Goal: Transaction & Acquisition: Purchase product/service

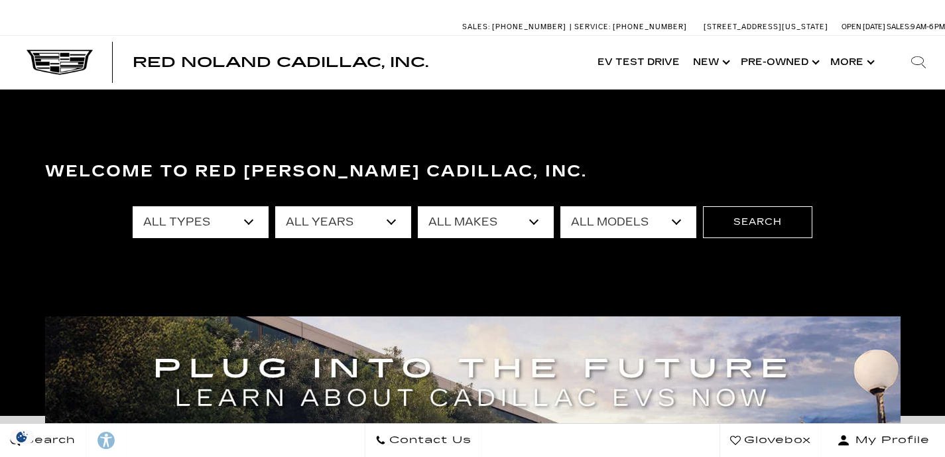
click at [219, 221] on select "All Types New Used Certified Used Demo" at bounding box center [201, 222] width 136 height 32
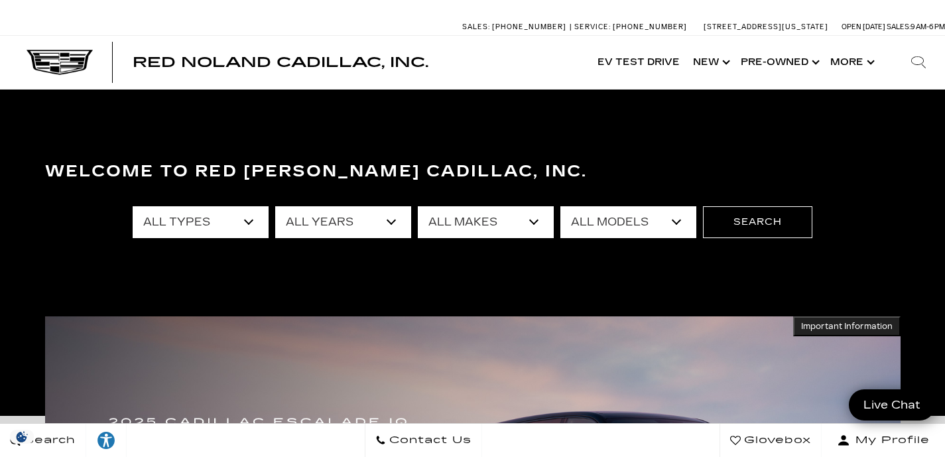
click at [249, 232] on select "All Types New Used Certified Used Demo" at bounding box center [201, 222] width 136 height 32
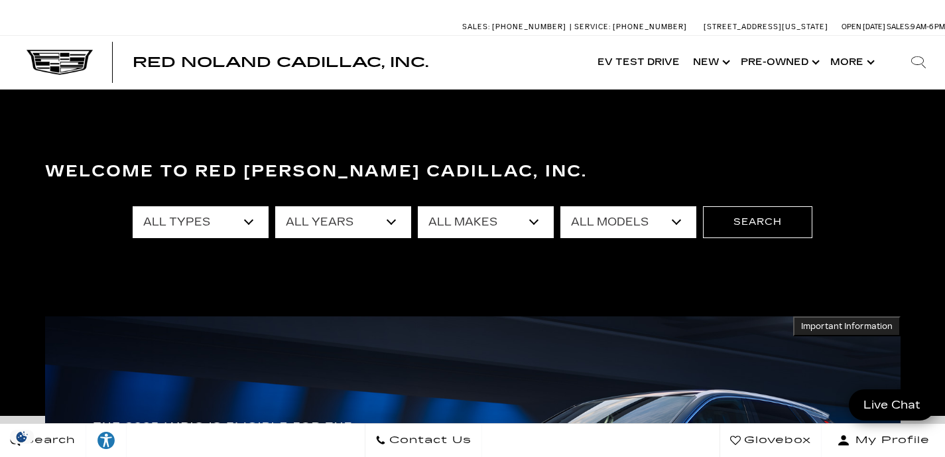
select select "Demo"
click at [133, 206] on select "All Types New Used Certified Used Demo" at bounding box center [201, 222] width 136 height 32
click at [365, 231] on select "All Years 2025 2024" at bounding box center [343, 222] width 136 height 32
select select "2025"
click at [275, 206] on select "All Years 2025 2024" at bounding box center [343, 222] width 136 height 32
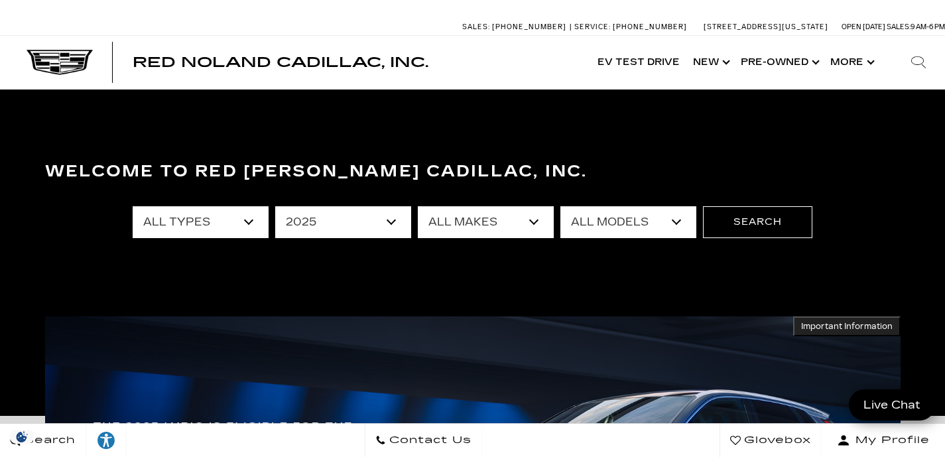
click at [451, 212] on select "All Makes Cadillac" at bounding box center [486, 222] width 136 height 32
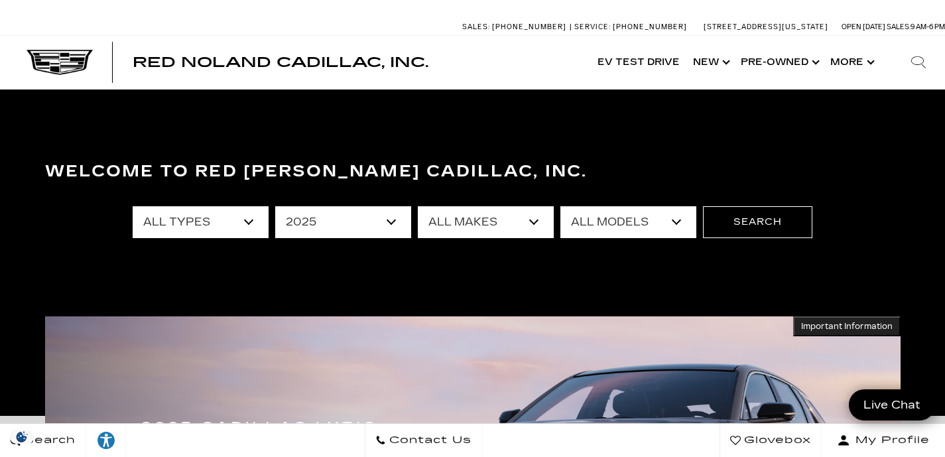
select select "Cadillac"
click at [418, 206] on select "All Makes Cadillac" at bounding box center [486, 222] width 136 height 32
click at [565, 219] on select "All Models CT5 ESCALADE IQ LYRIQ XT5 XT6" at bounding box center [628, 222] width 136 height 32
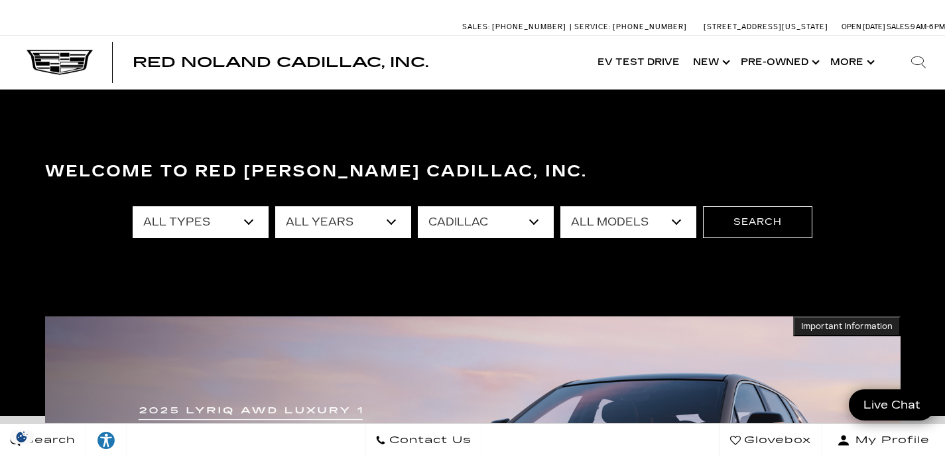
click at [213, 233] on select "All Types Demo" at bounding box center [201, 222] width 136 height 32
select select "Filter by type"
click at [133, 206] on select "All Types Demo" at bounding box center [201, 222] width 136 height 32
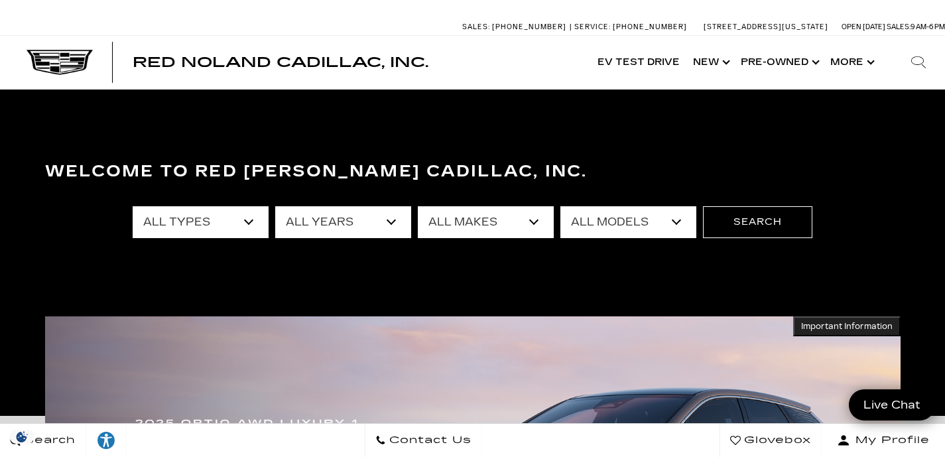
click at [581, 218] on select "All Models CT4 CT5 Escalade Escalade ESV ESCALADE IQ LYRIQ OPTIQ XT5 XT6" at bounding box center [628, 222] width 136 height 32
select select "OPTIQ"
click at [560, 206] on select "All Models CT4 CT5 Escalade Escalade ESV ESCALADE IQ LYRIQ OPTIQ XT5 XT6" at bounding box center [628, 222] width 136 height 32
click at [741, 228] on button "Search" at bounding box center [757, 222] width 109 height 32
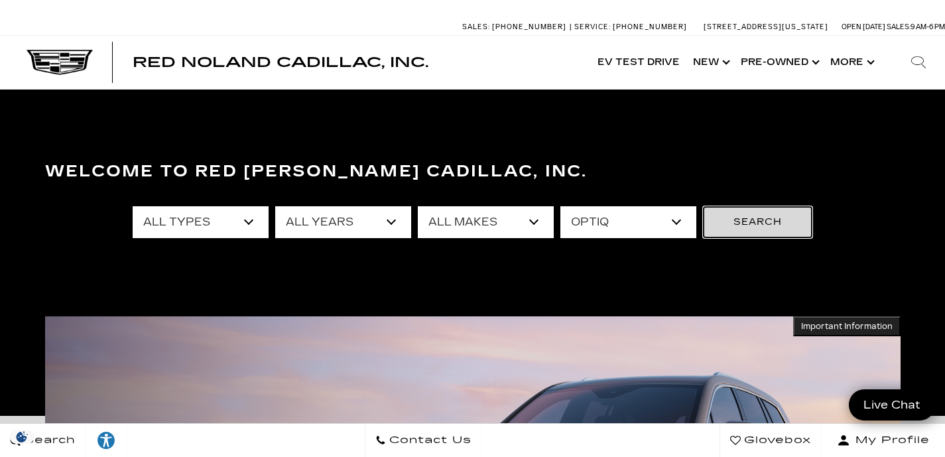
click at [742, 231] on button "Search" at bounding box center [757, 222] width 109 height 32
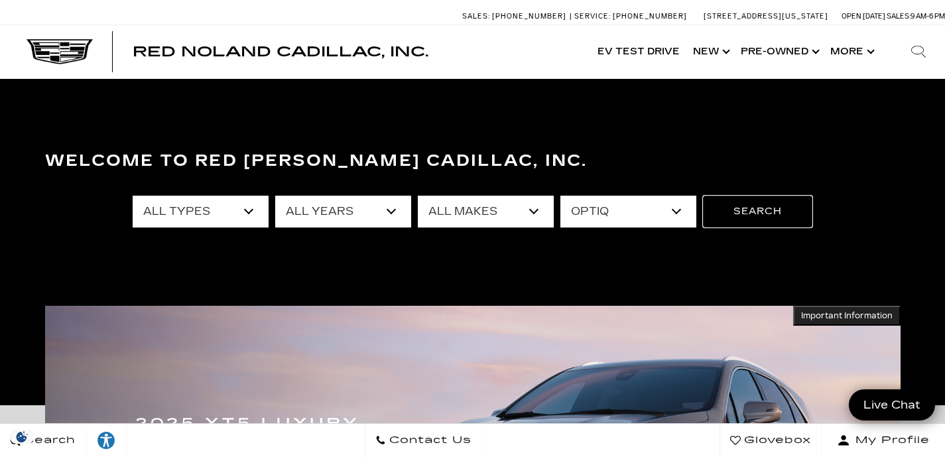
scroll to position [15, 0]
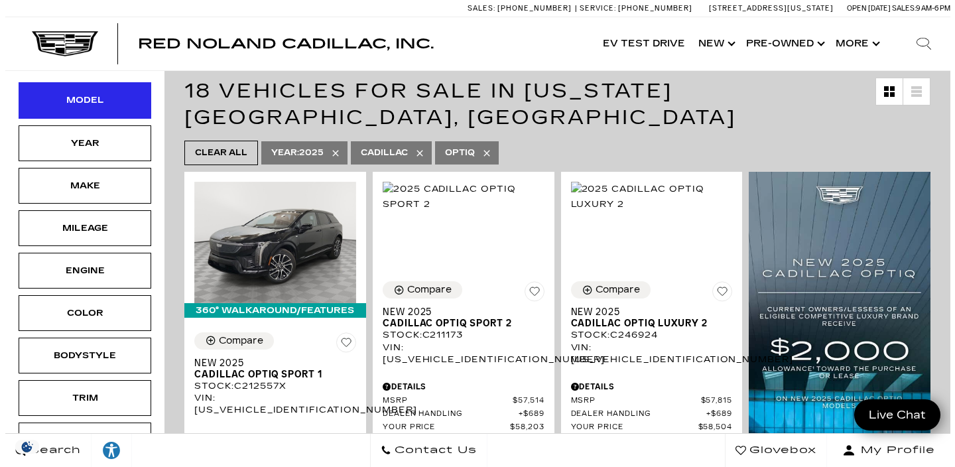
scroll to position [240, 0]
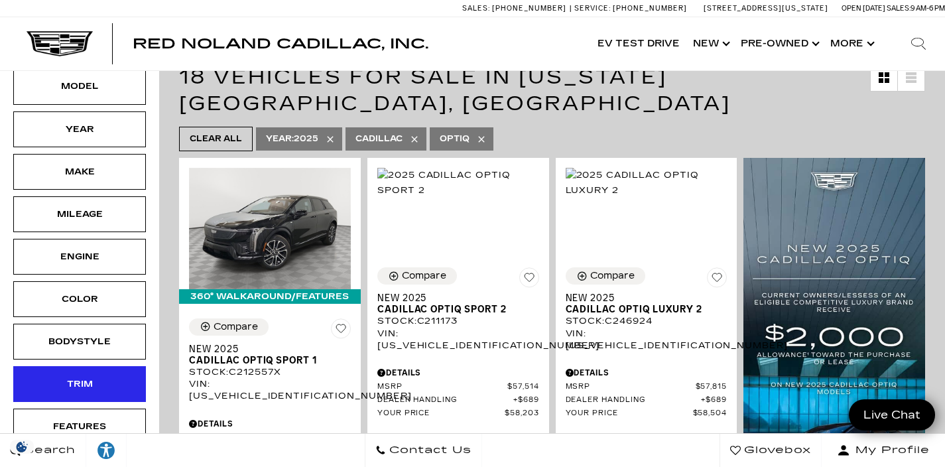
click at [91, 377] on div "Trim" at bounding box center [79, 384] width 66 height 15
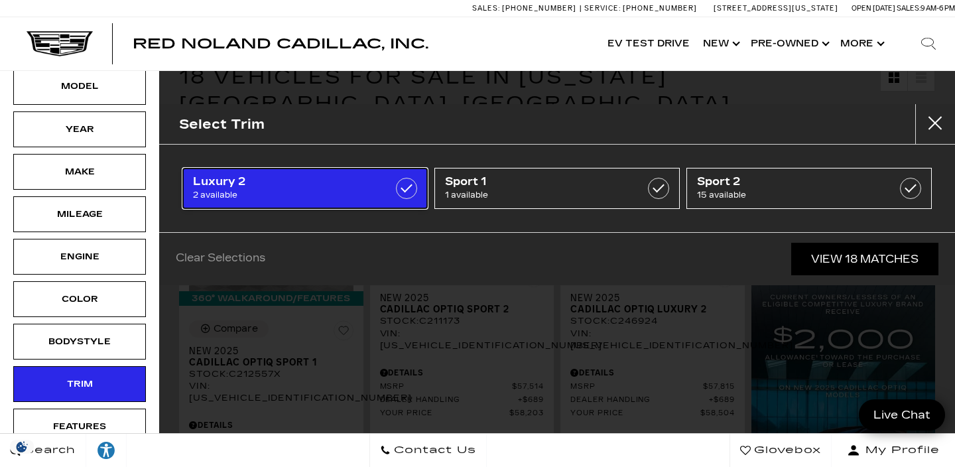
click at [415, 186] on label at bounding box center [406, 188] width 21 height 21
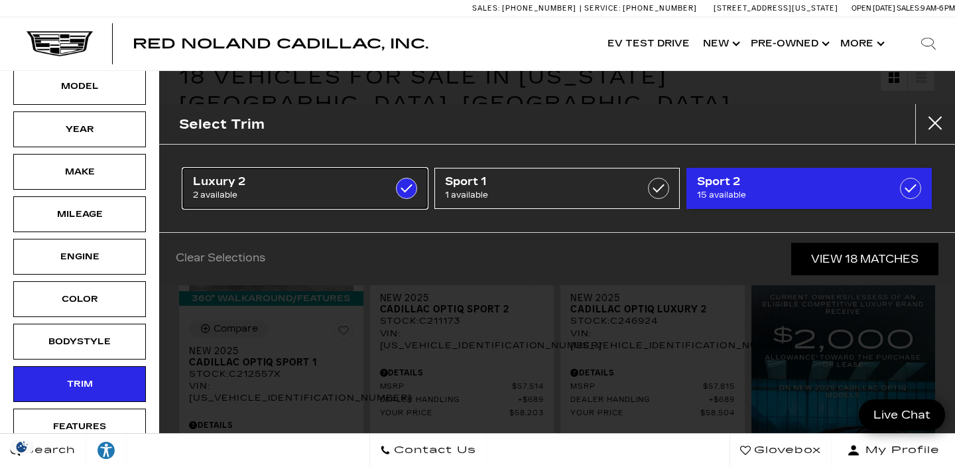
type input "$58,504"
type input "$59,204"
checkbox input "true"
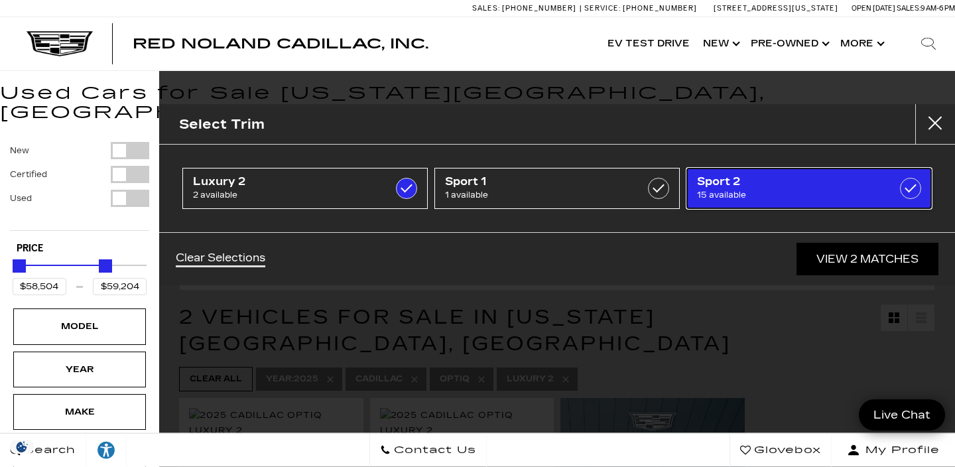
click at [918, 191] on label at bounding box center [910, 188] width 21 height 21
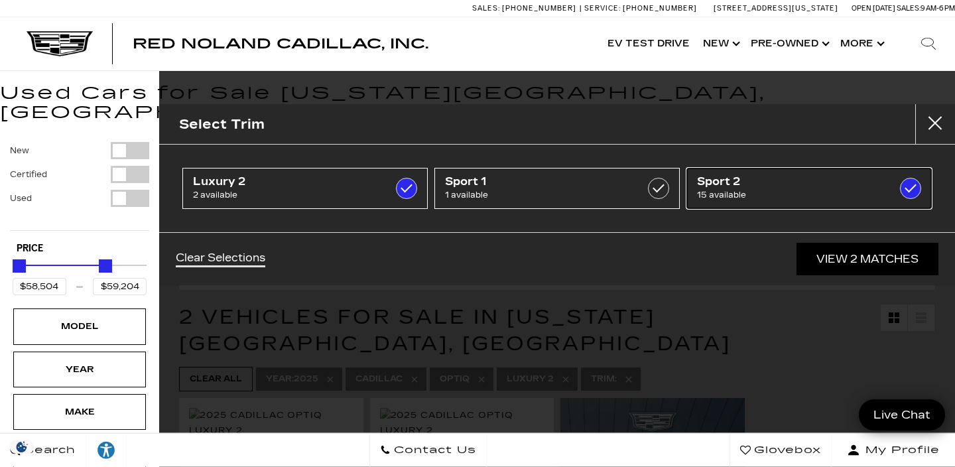
type input "$58,203"
type input "$60,104"
checkbox input "true"
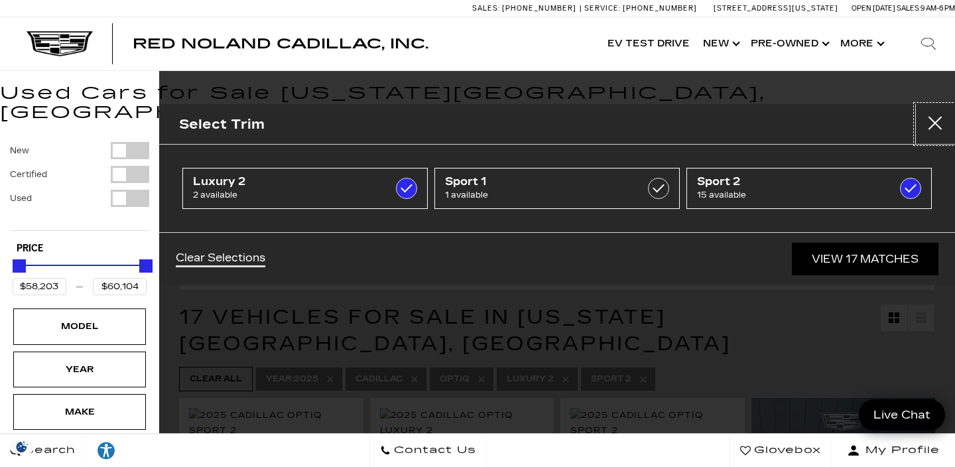
click at [937, 124] on button "close" at bounding box center [935, 124] width 40 height 40
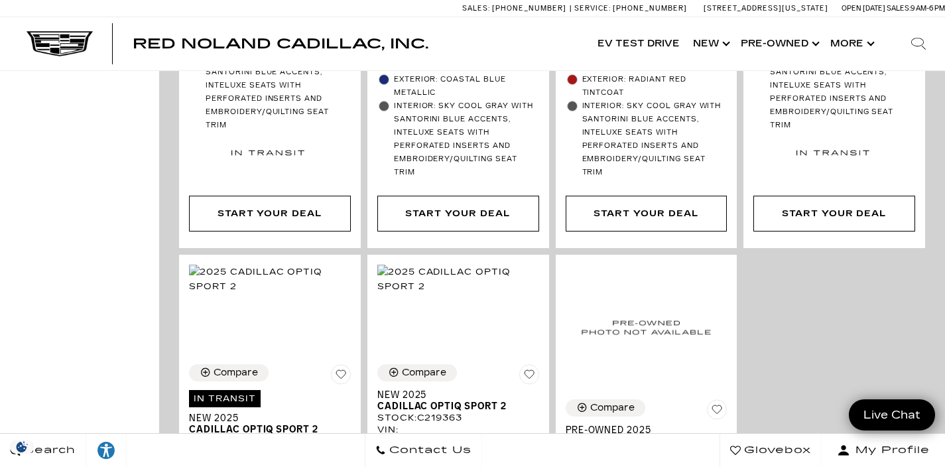
scroll to position [2916, 0]
drag, startPoint x: 713, startPoint y: 289, endPoint x: 721, endPoint y: 330, distance: 42.0
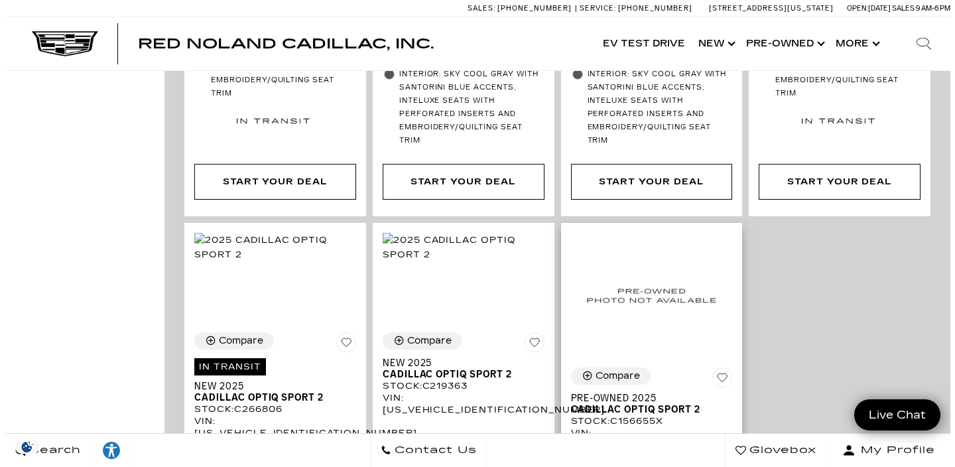
scroll to position [2948, 0]
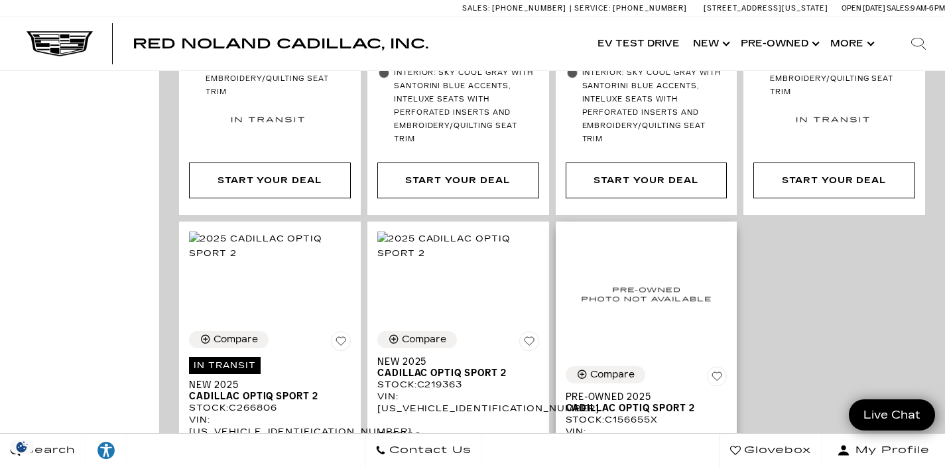
click at [722, 465] on div "Details" at bounding box center [647, 471] width 162 height 12
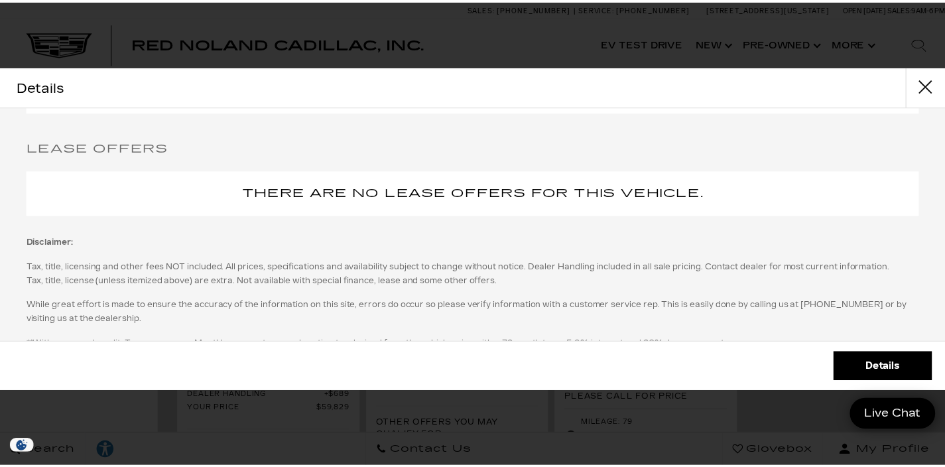
scroll to position [344, 0]
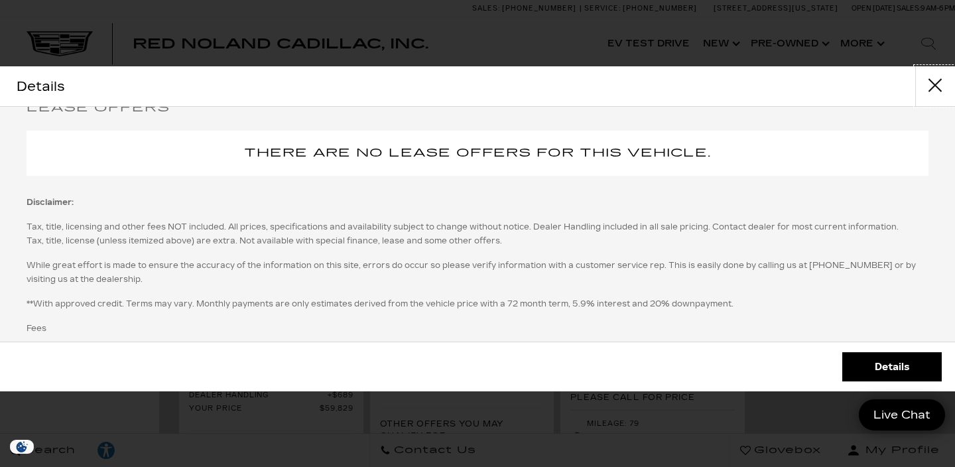
click at [935, 78] on button "close" at bounding box center [935, 86] width 40 height 40
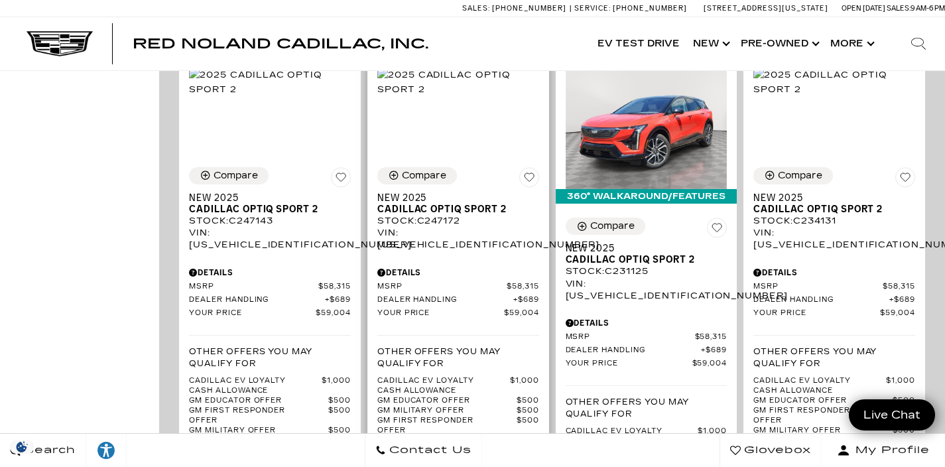
scroll to position [1604, 0]
